Goal: Task Accomplishment & Management: Complete application form

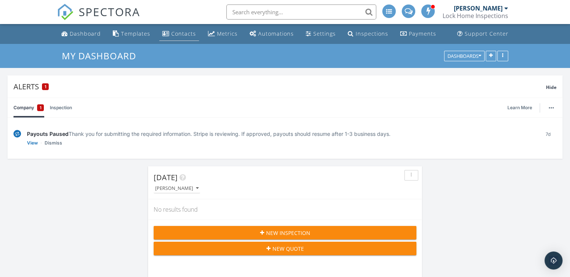
click at [176, 34] on div "Contacts" at bounding box center [183, 33] width 25 height 7
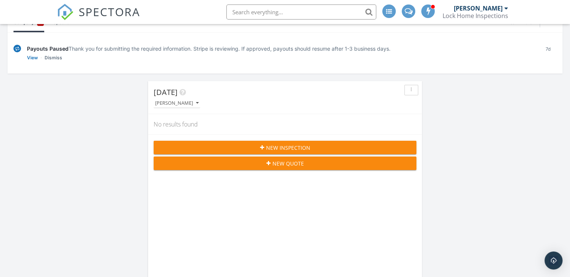
scroll to position [172, 0]
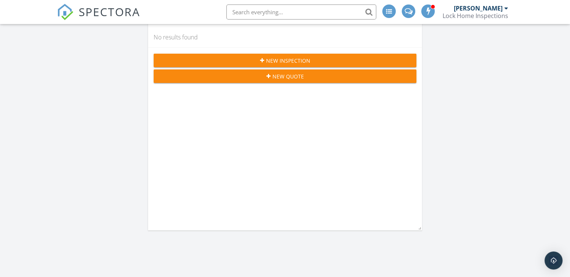
click at [270, 58] on span "New Inspection" at bounding box center [288, 61] width 44 height 8
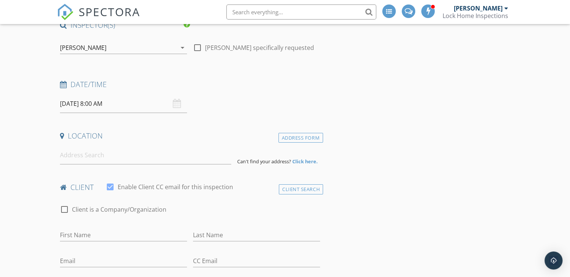
scroll to position [71, 0]
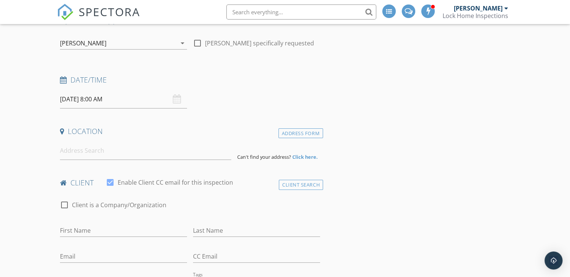
click at [136, 100] on input "09/30/2025 8:00 AM" at bounding box center [123, 99] width 127 height 18
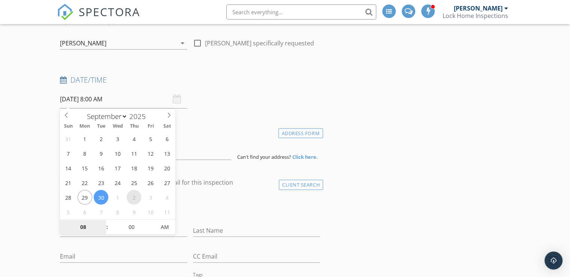
select select "9"
type input "10/02/2025 8:00 AM"
type input "09"
type input "10/02/2025 9:00 AM"
click at [104, 220] on span at bounding box center [103, 222] width 5 height 7
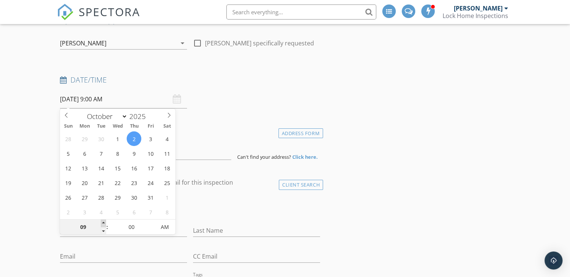
type input "10"
type input "10/02/2025 10:00 AM"
click at [104, 220] on span at bounding box center [103, 222] width 5 height 7
type input "11"
type input "10/02/2025 11:00 AM"
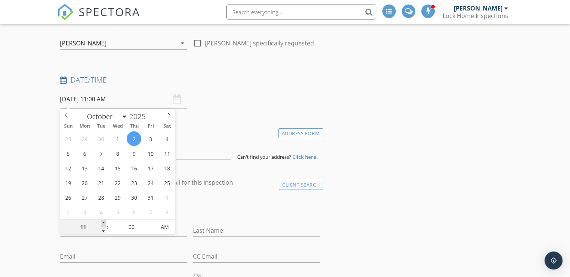
click at [104, 220] on span at bounding box center [103, 222] width 5 height 7
type input "12"
type input "10/02/2025 12:00 PM"
click at [104, 220] on span at bounding box center [103, 222] width 5 height 7
type input "01"
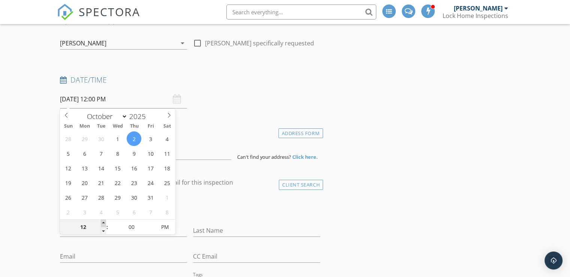
type input "10/02/2025 1:00 PM"
click at [104, 220] on span at bounding box center [103, 222] width 5 height 7
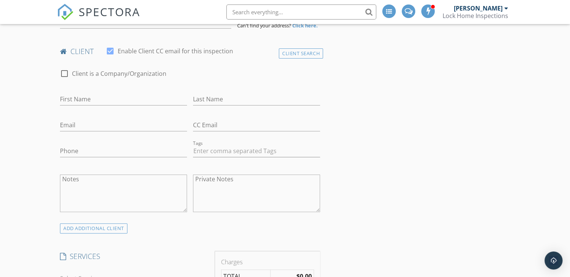
scroll to position [208, 0]
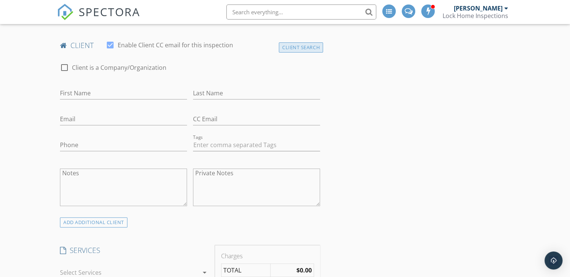
click at [297, 49] on div "Client Search" at bounding box center [301, 47] width 44 height 10
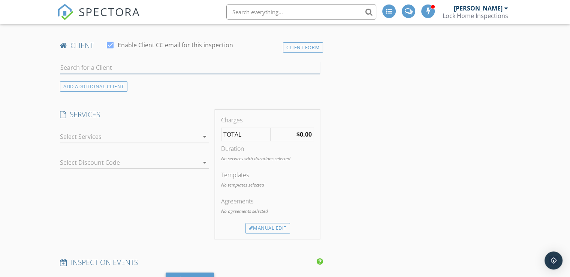
click at [74, 67] on input "text" at bounding box center [190, 67] width 260 height 12
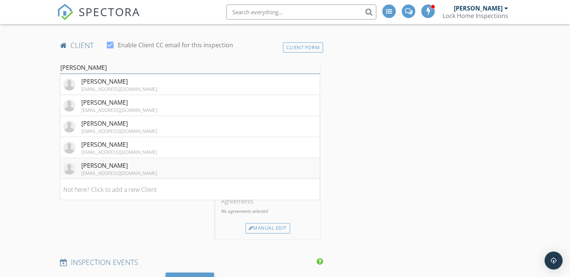
type input "bob"
click at [115, 168] on div "Bob Centa" at bounding box center [119, 165] width 76 height 9
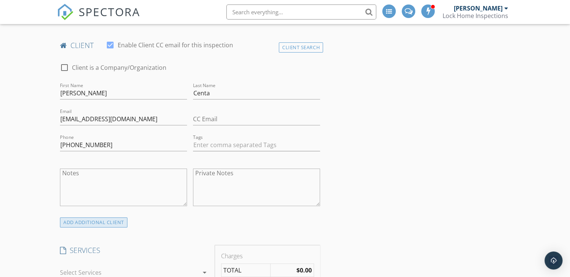
click at [101, 219] on div "ADD ADDITIONAL client" at bounding box center [93, 222] width 67 height 10
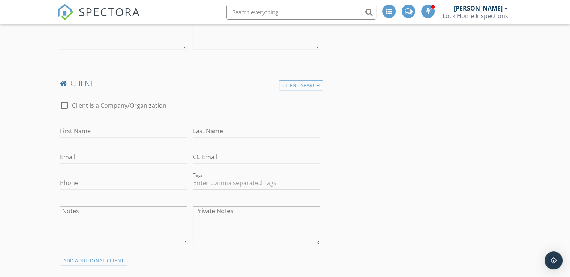
scroll to position [368, 0]
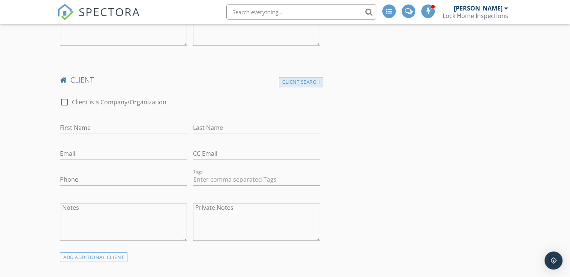
click at [304, 82] on div "Client Search" at bounding box center [301, 82] width 44 height 10
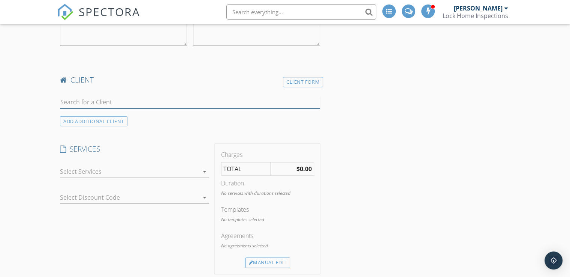
click at [87, 101] on input "text" at bounding box center [190, 102] width 260 height 12
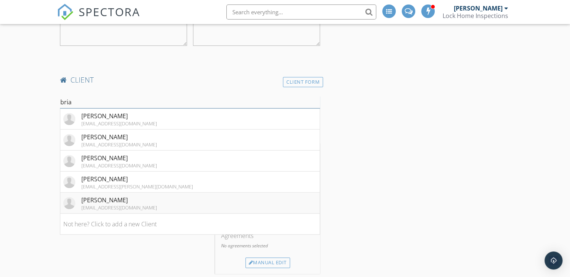
type input "bria"
click at [109, 205] on div "bjcenta@windstream.net" at bounding box center [119, 207] width 76 height 6
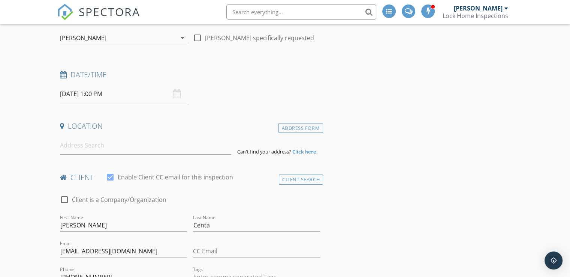
scroll to position [70, 0]
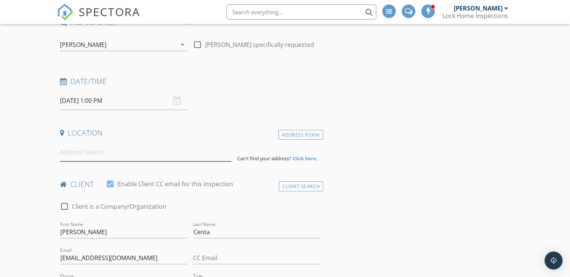
click at [106, 155] on input at bounding box center [145, 152] width 171 height 18
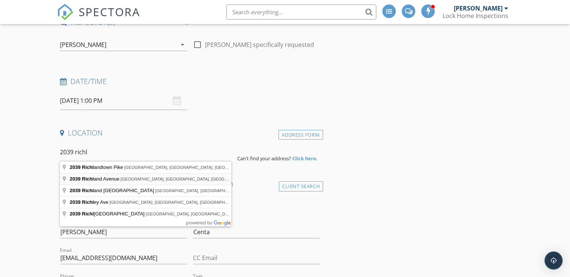
type input "2039 Richland Avenue, Lakewood, OH, USA"
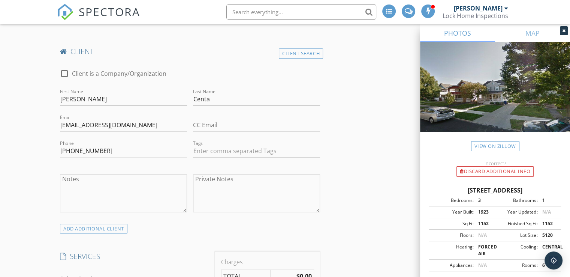
scroll to position [642, 0]
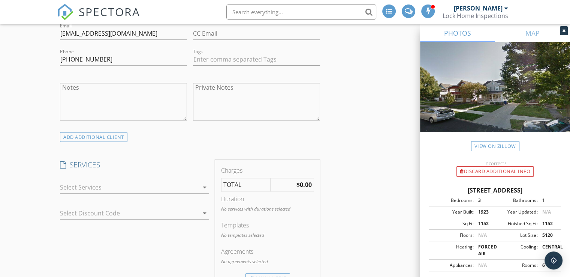
click at [204, 186] on icon "arrow_drop_down" at bounding box center [204, 186] width 9 height 9
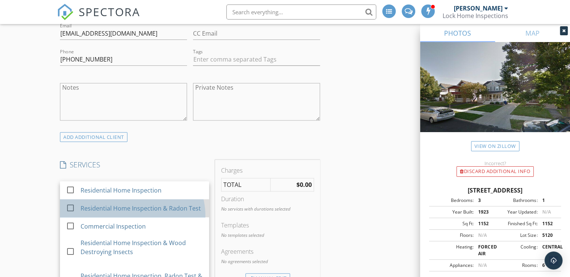
click at [123, 210] on div "Residential Home Inspection & Radon Test" at bounding box center [141, 207] width 120 height 9
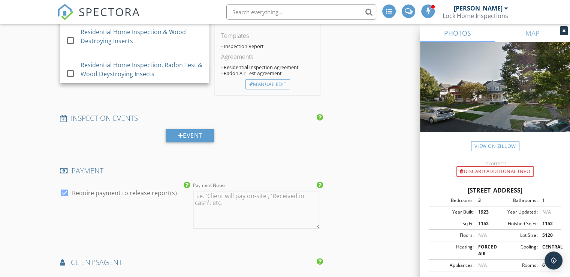
scroll to position [894, 0]
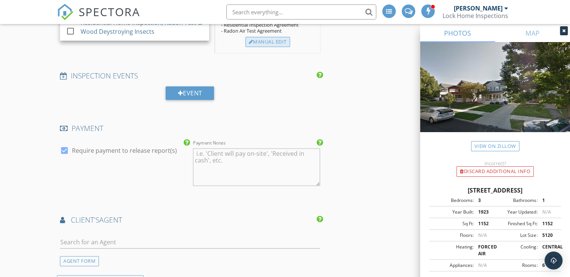
click at [264, 41] on div "Manual Edit" at bounding box center [267, 42] width 45 height 10
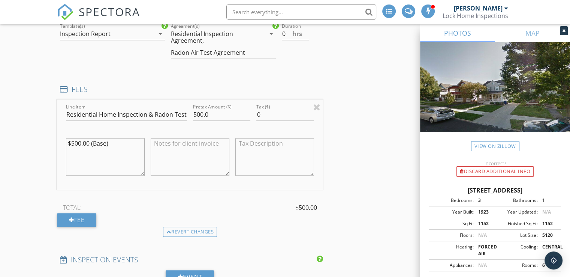
scroll to position [781, 0]
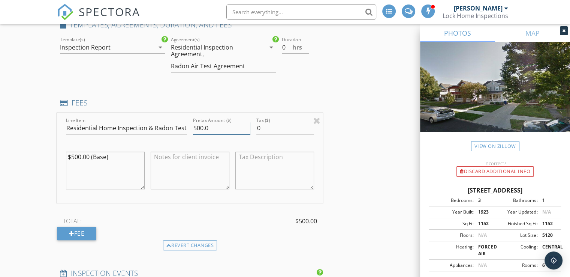
click at [203, 127] on input "500.0" at bounding box center [221, 128] width 57 height 12
type input "475.0"
click at [358, 152] on div "INSPECTOR(S) check_box Michael Lock PRIMARY Michael Lock arrow_drop_down check_…" at bounding box center [285, 106] width 456 height 1601
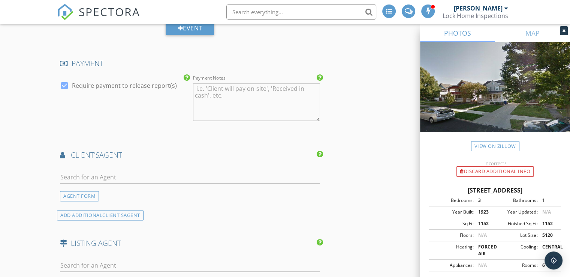
scroll to position [1051, 0]
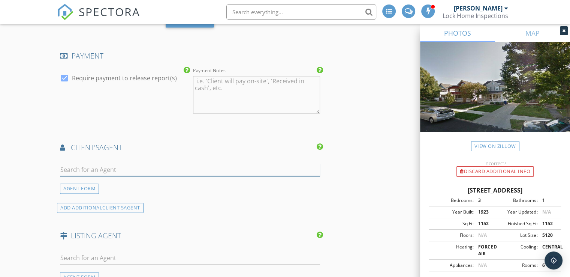
click at [183, 167] on input "text" at bounding box center [190, 169] width 260 height 12
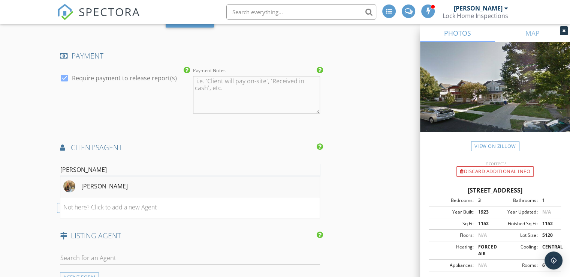
type input "nell"
click at [131, 179] on li "Nellie Tobbe" at bounding box center [189, 186] width 259 height 21
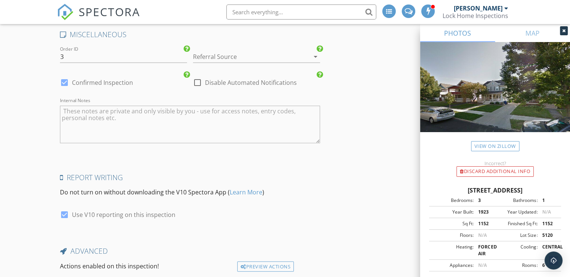
scroll to position [1568, 0]
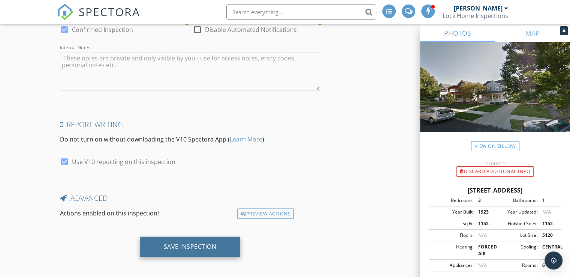
click at [185, 242] on div "Save Inspection" at bounding box center [190, 245] width 53 height 7
